Goal: Task Accomplishment & Management: Use online tool/utility

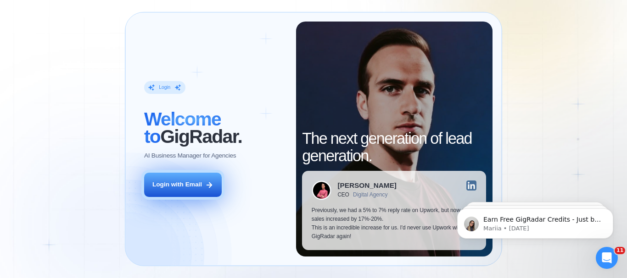
click at [186, 185] on div "Login with Email" at bounding box center [177, 185] width 50 height 9
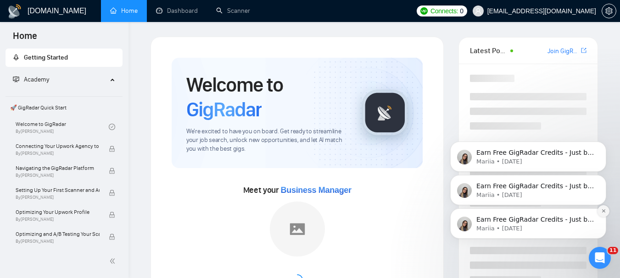
click at [602, 212] on icon "Dismiss notification" at bounding box center [603, 211] width 5 height 5
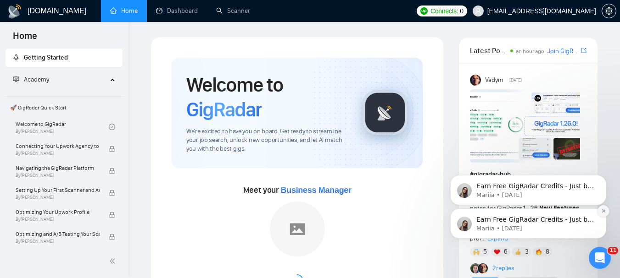
click at [603, 214] on icon "Dismiss notification" at bounding box center [603, 211] width 5 height 5
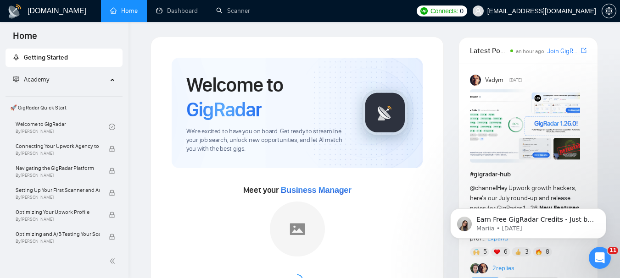
click at [603, 214] on icon "Dismiss notification" at bounding box center [603, 212] width 4 height 4
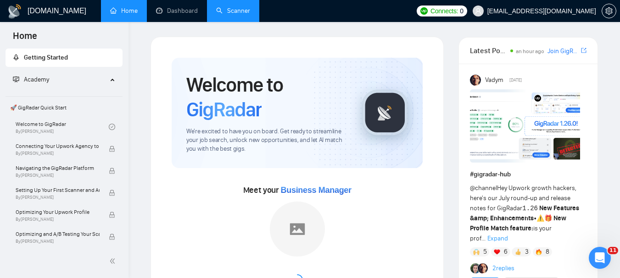
click at [236, 15] on link "Scanner" at bounding box center [233, 11] width 34 height 8
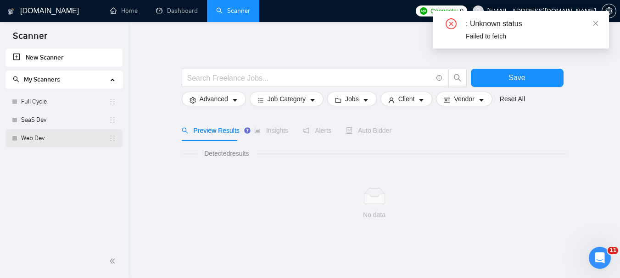
click at [37, 139] on link "Web Dev" at bounding box center [65, 138] width 88 height 18
